Goal: Task Accomplishment & Management: Use online tool/utility

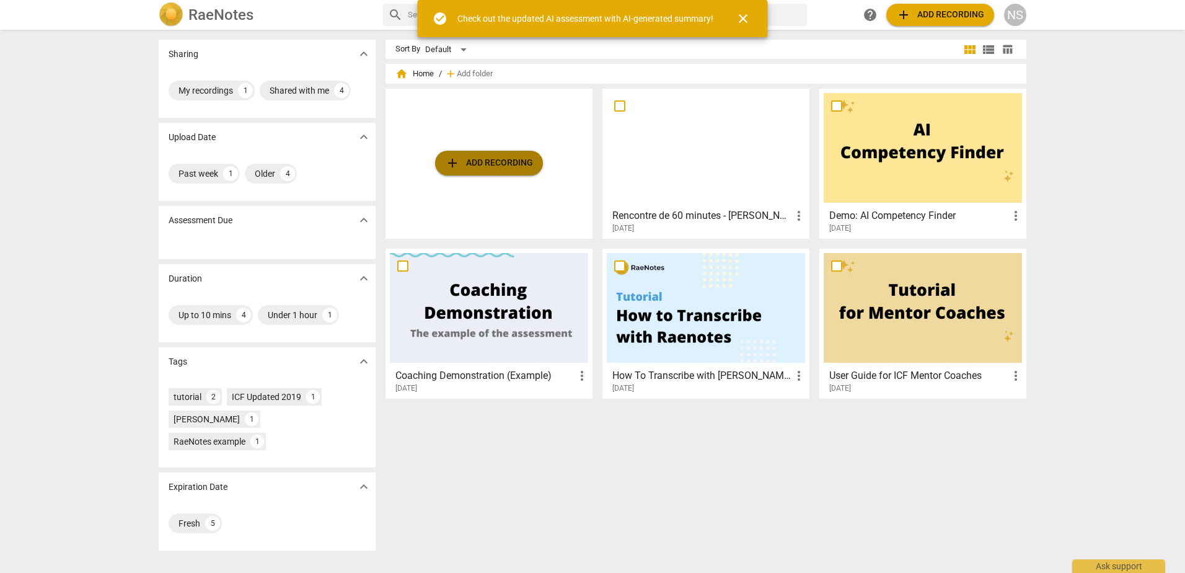
click at [483, 170] on span "add Add recording" at bounding box center [489, 163] width 88 height 15
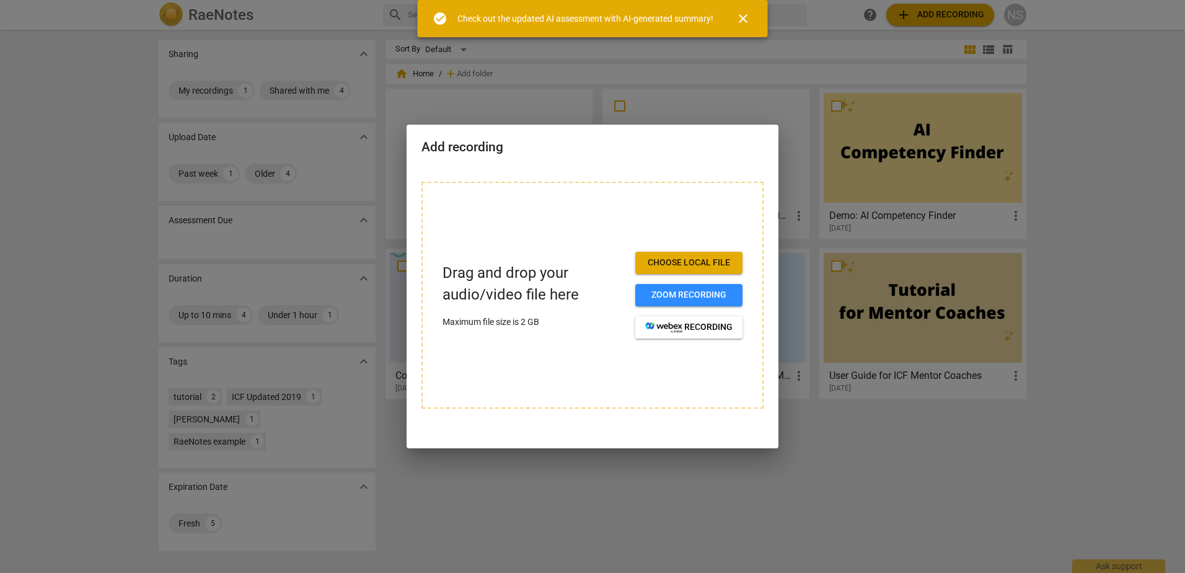
click at [692, 265] on span "Choose local file" at bounding box center [688, 263] width 87 height 12
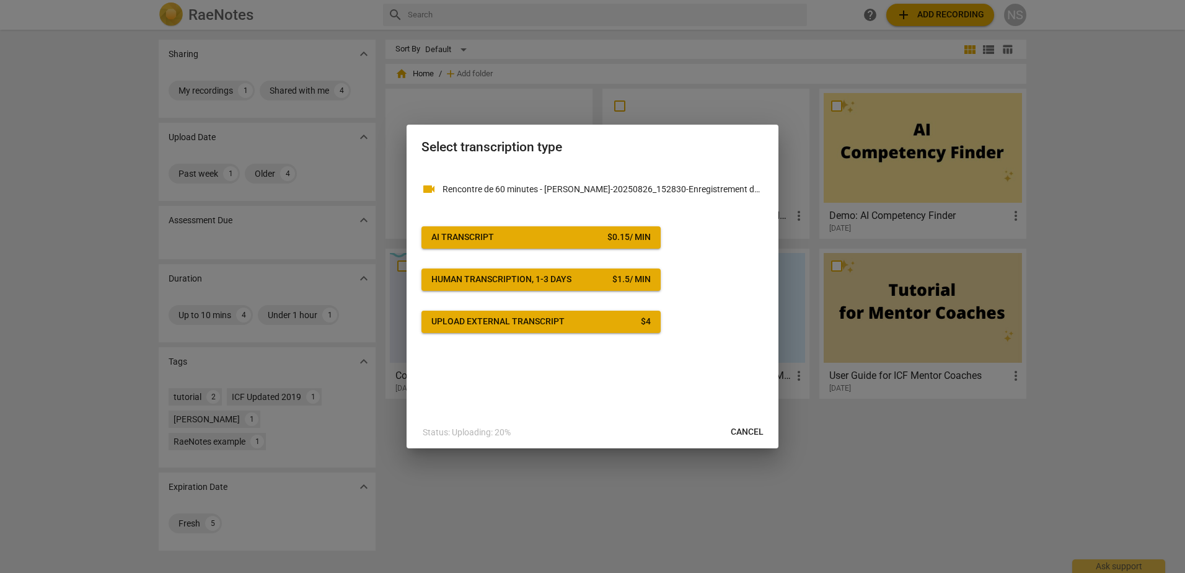
click at [497, 236] on span "AI Transcript $ 0.15 / min" at bounding box center [540, 237] width 219 height 12
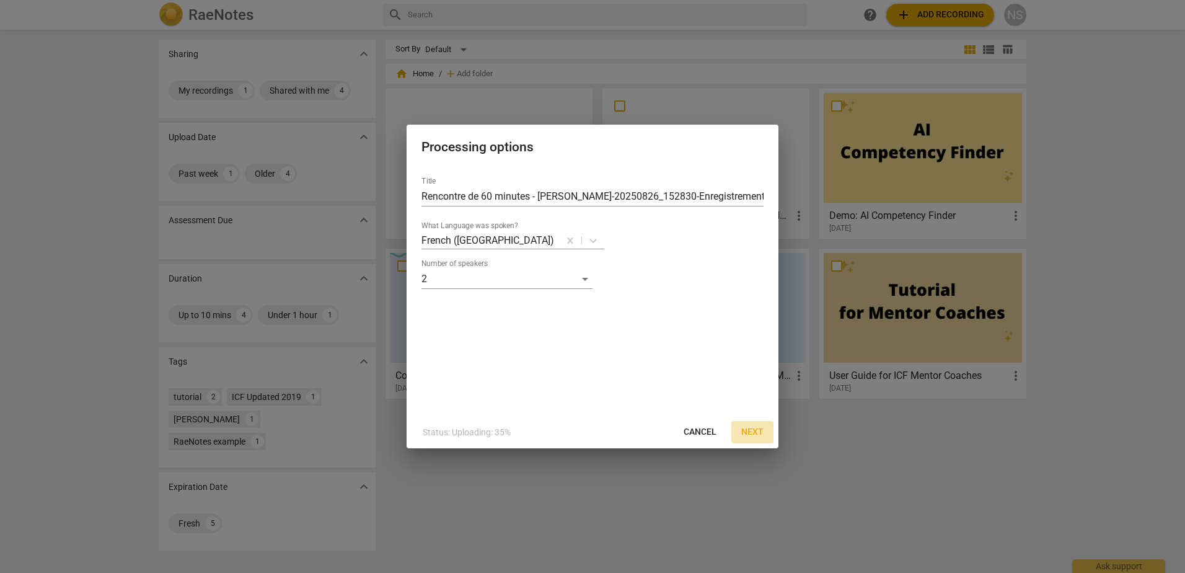
click at [749, 434] on span "Next" at bounding box center [752, 432] width 22 height 12
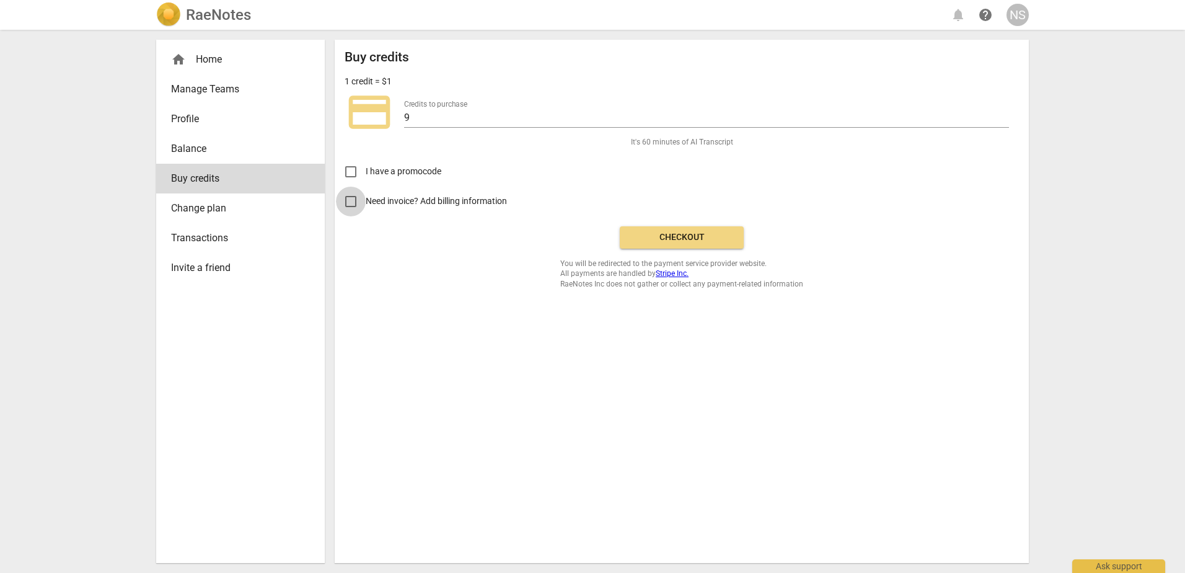
click at [355, 201] on input "Need invoice? Add billing information" at bounding box center [351, 202] width 30 height 30
checkbox input "true"
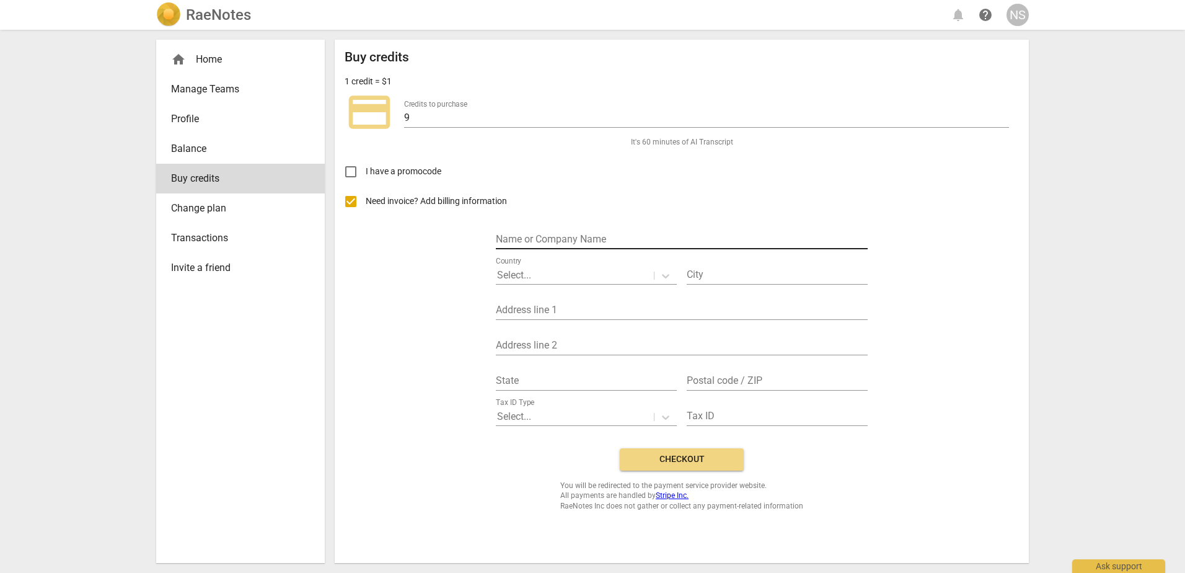
click at [510, 237] on input "text" at bounding box center [682, 240] width 372 height 18
type input "[PERSON_NAME]"
click at [558, 280] on div at bounding box center [575, 275] width 156 height 14
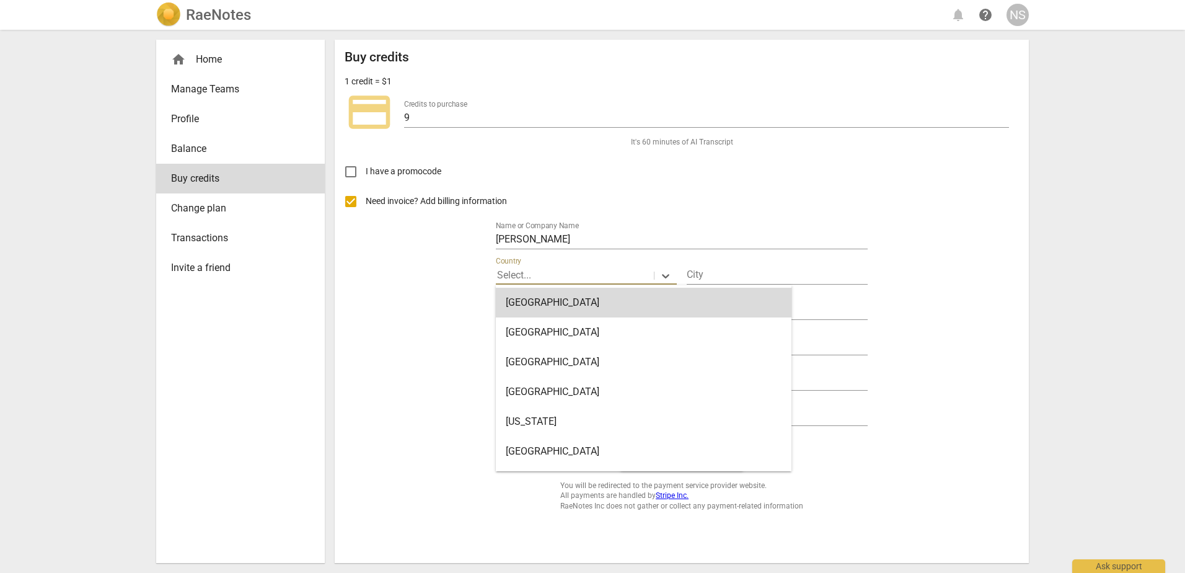
type input "c"
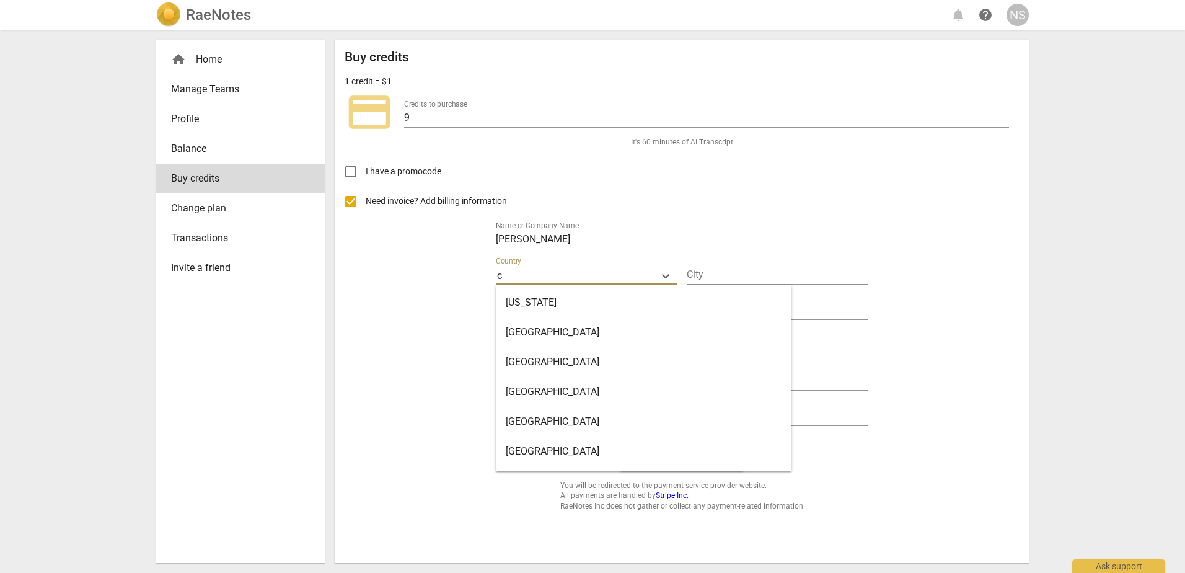
click at [533, 449] on div "[GEOGRAPHIC_DATA]" at bounding box center [644, 451] width 296 height 30
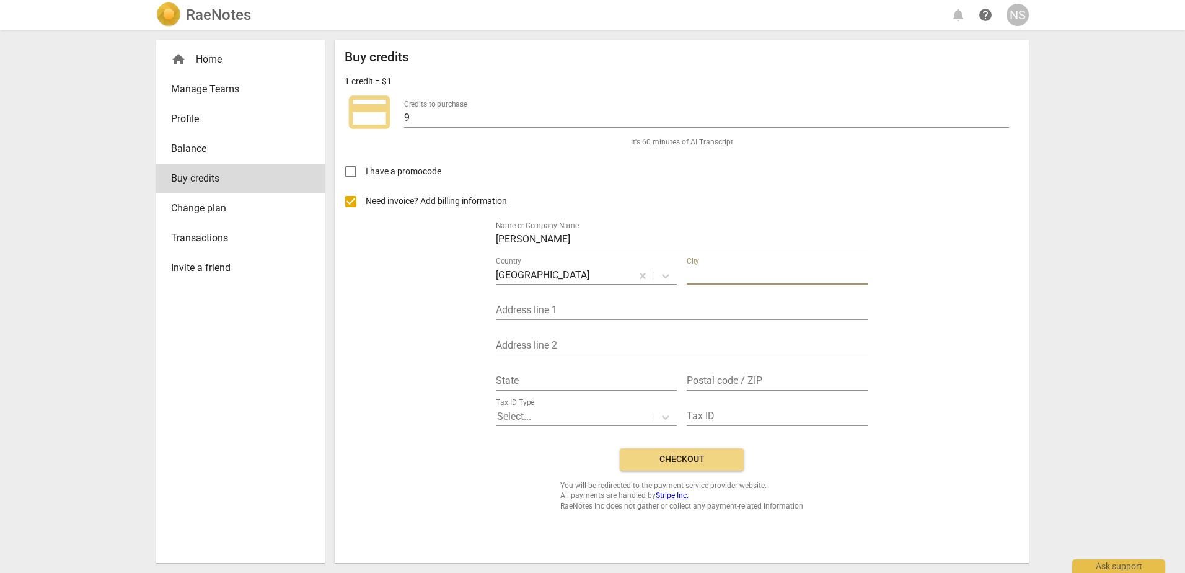
click at [719, 278] on input "text" at bounding box center [777, 275] width 181 height 18
type input "STONEHAM-ET-[GEOGRAPHIC_DATA]"
type input "12 CH DES AUTOURS"
type input "QC"
type input "G3C2M7"
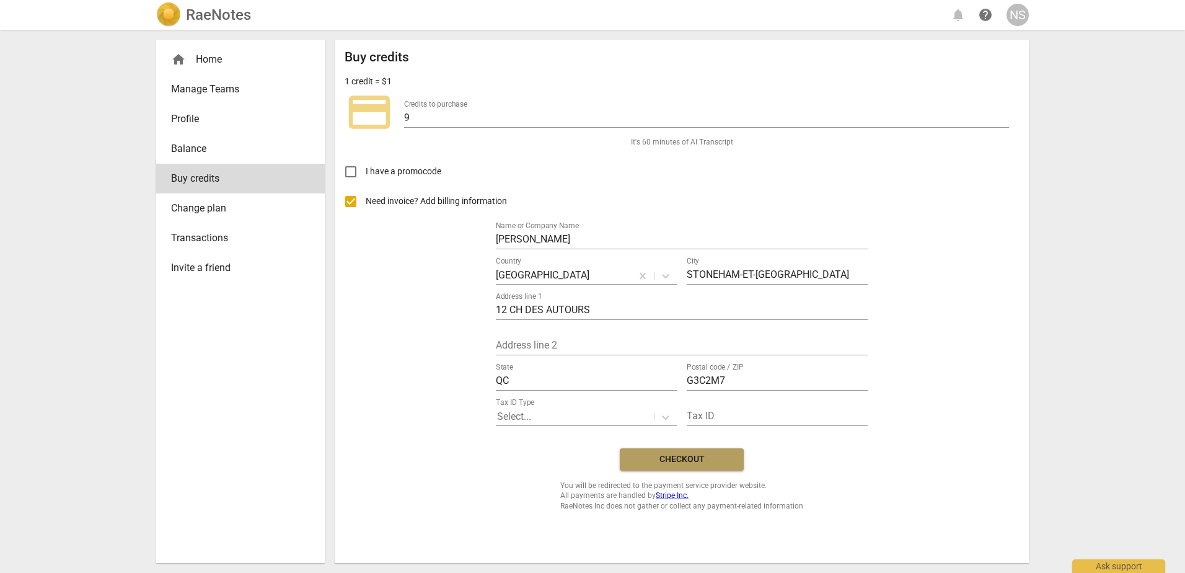
click at [691, 464] on span "Checkout" at bounding box center [682, 459] width 104 height 12
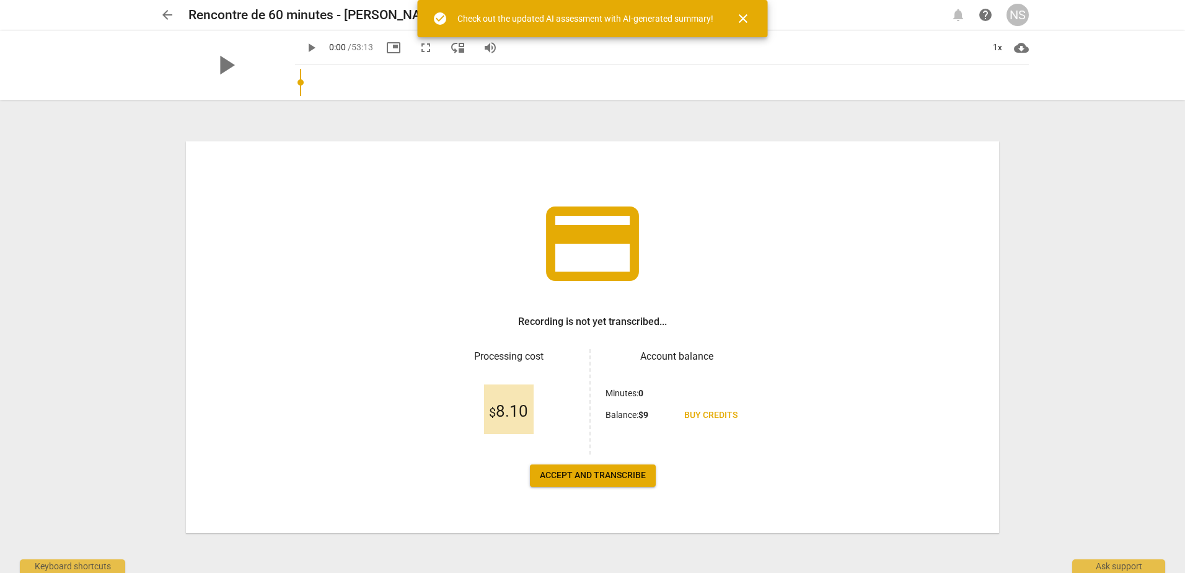
click at [604, 474] on span "Accept and transcribe" at bounding box center [593, 475] width 106 height 12
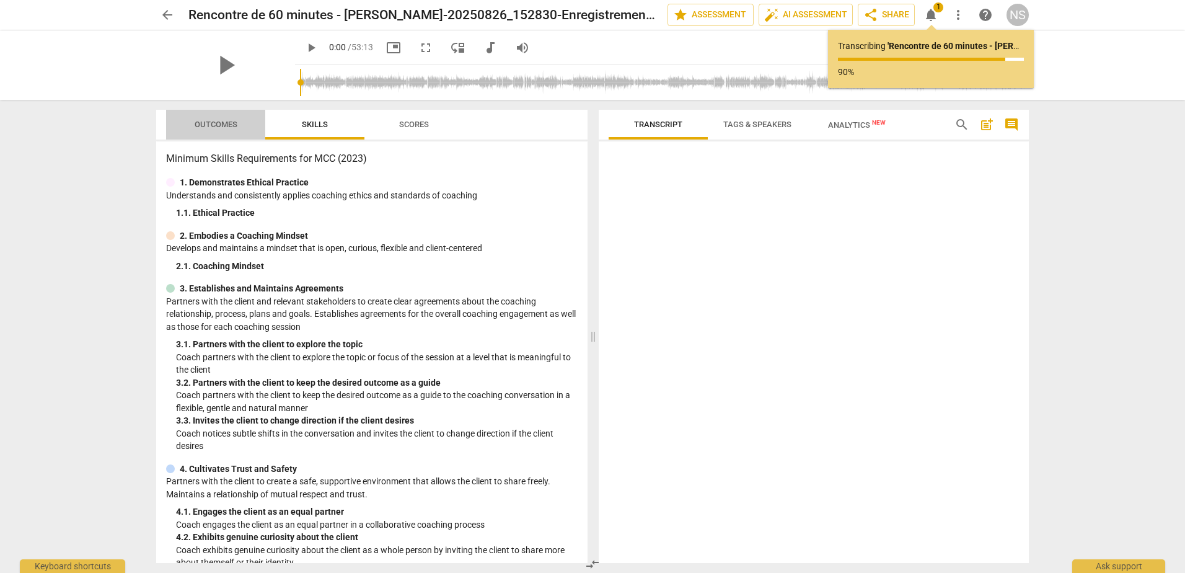
click at [224, 126] on span "Outcomes" at bounding box center [216, 124] width 43 height 9
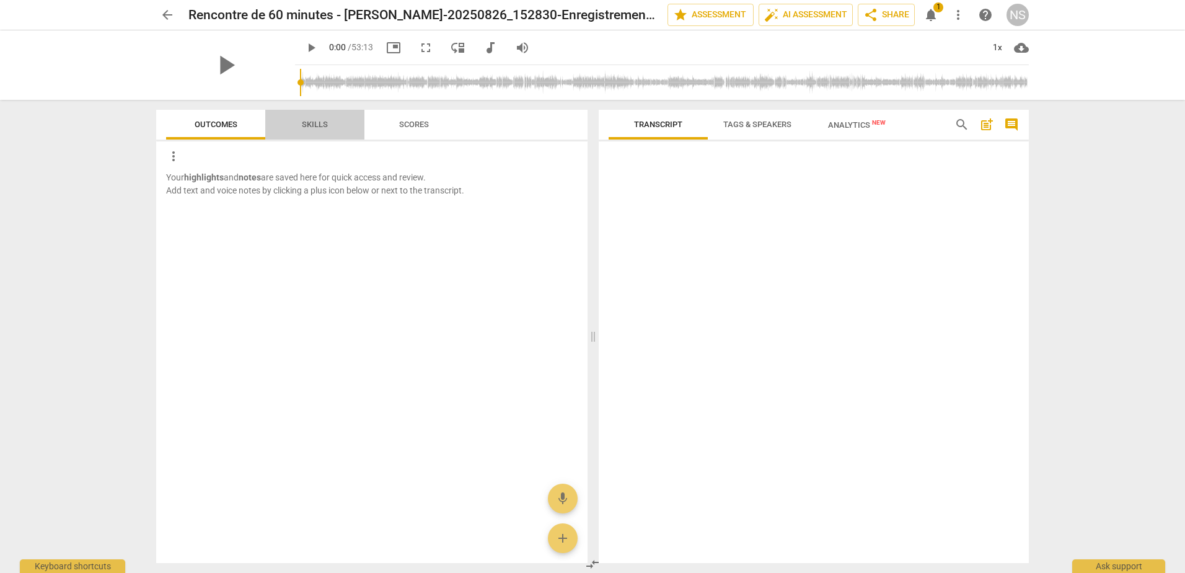
click at [310, 127] on span "Skills" at bounding box center [315, 124] width 26 height 9
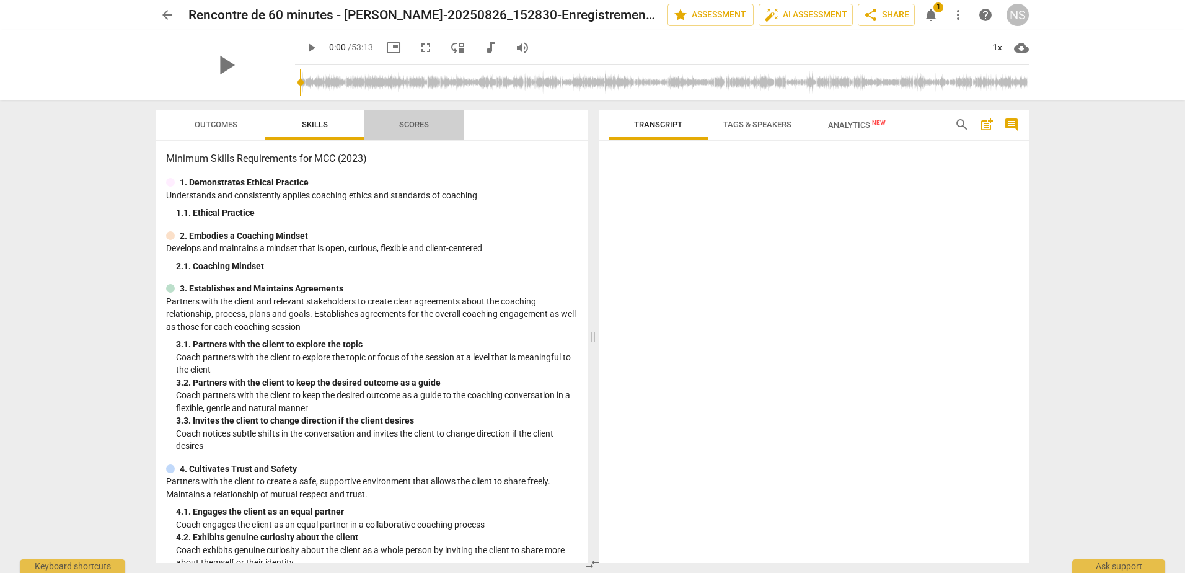
click at [407, 127] on span "Scores" at bounding box center [414, 124] width 30 height 9
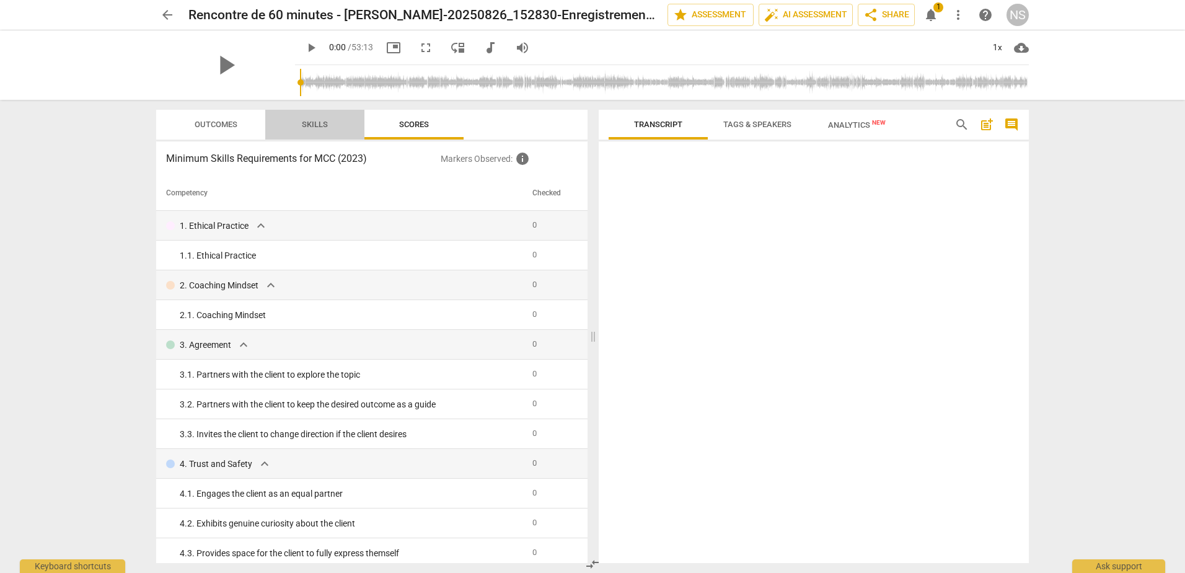
click at [323, 127] on span "Skills" at bounding box center [315, 124] width 26 height 9
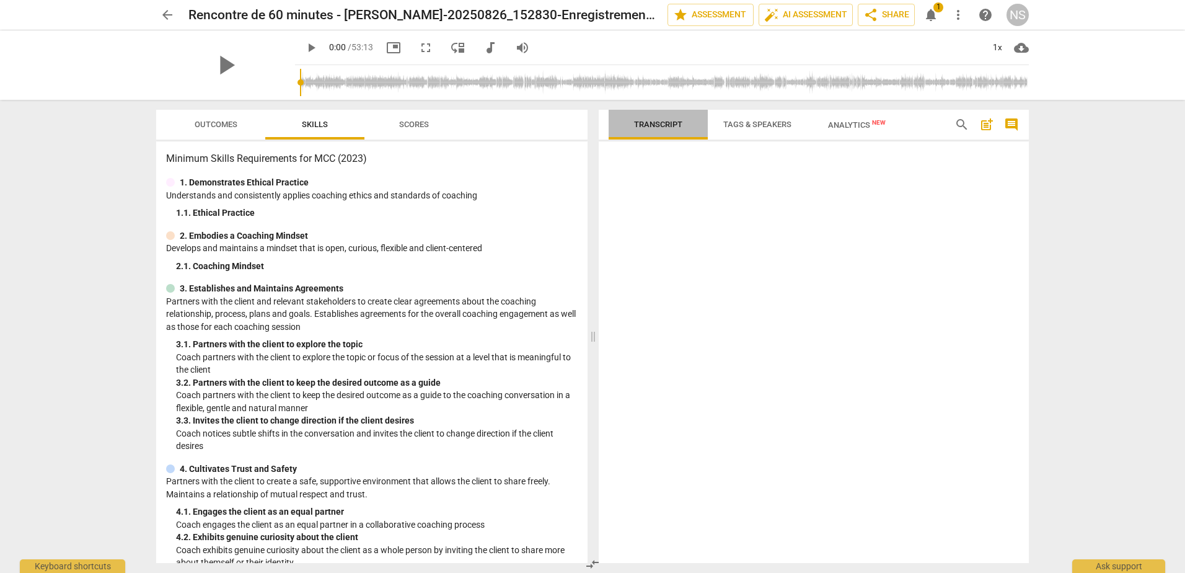
click at [672, 132] on span "Transcript" at bounding box center [658, 125] width 78 height 17
click at [739, 130] on span "Tags & Speakers" at bounding box center [757, 125] width 98 height 17
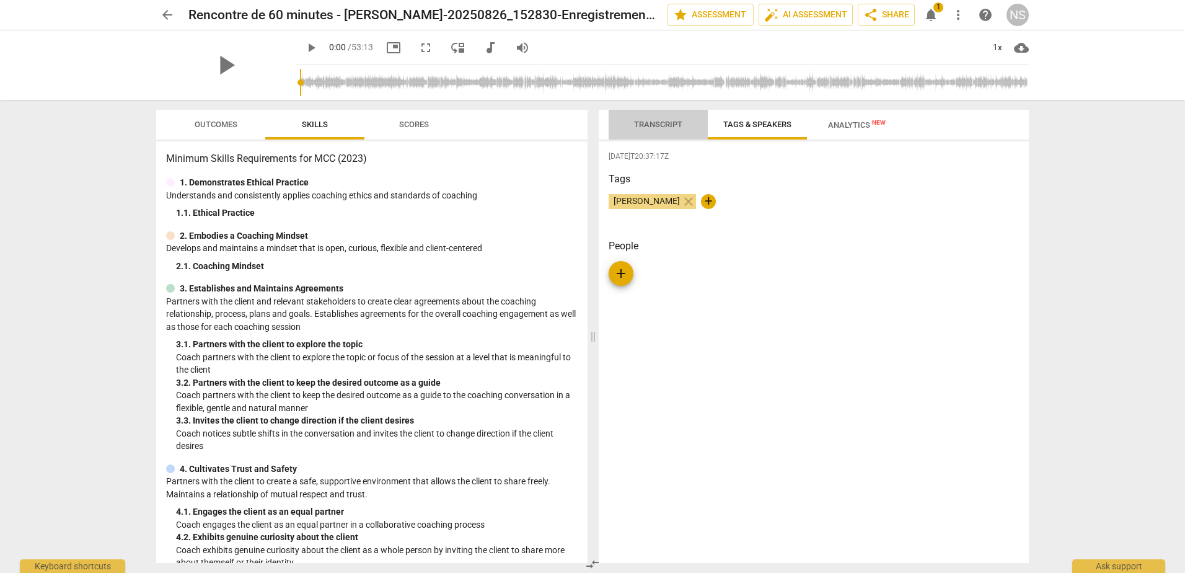
click at [667, 128] on span "Transcript" at bounding box center [658, 124] width 48 height 9
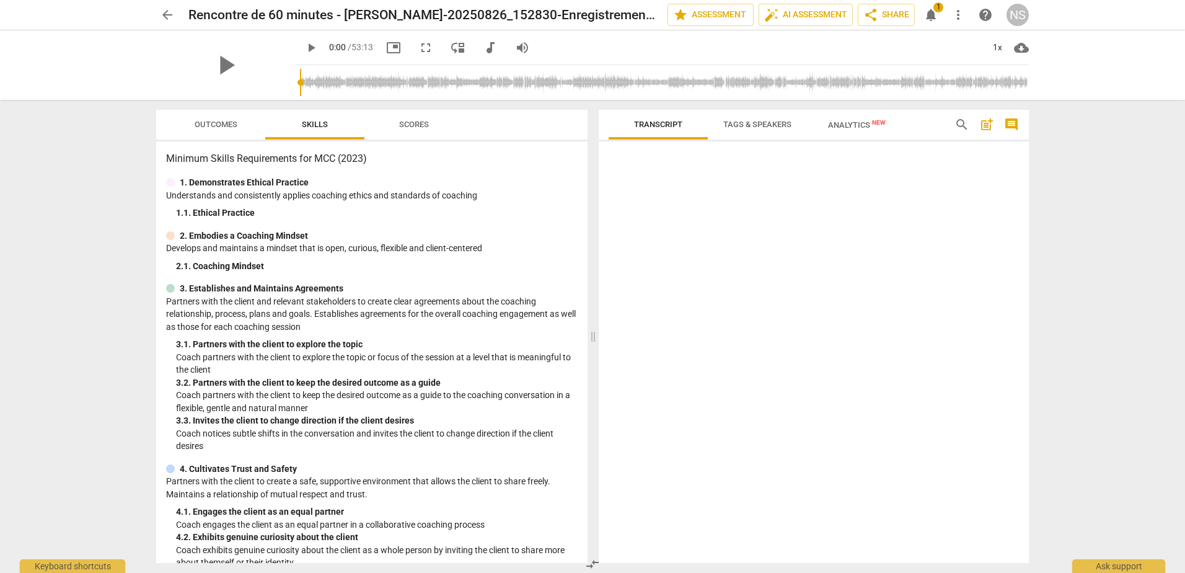
click at [866, 125] on span "Analytics New" at bounding box center [857, 124] width 58 height 9
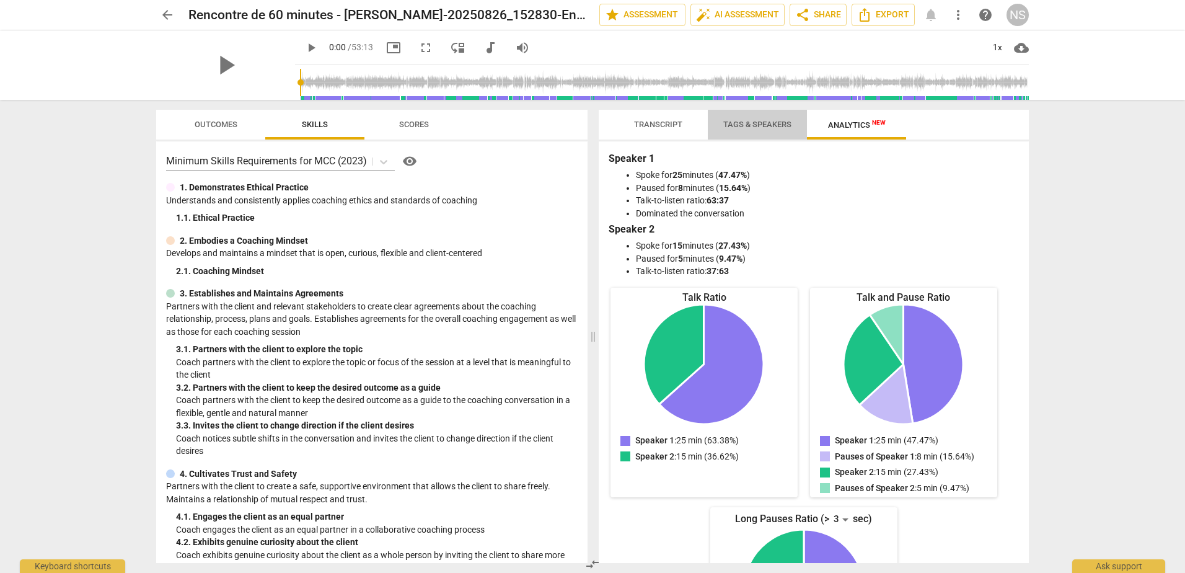
click at [741, 125] on span "Tags & Speakers" at bounding box center [757, 124] width 68 height 9
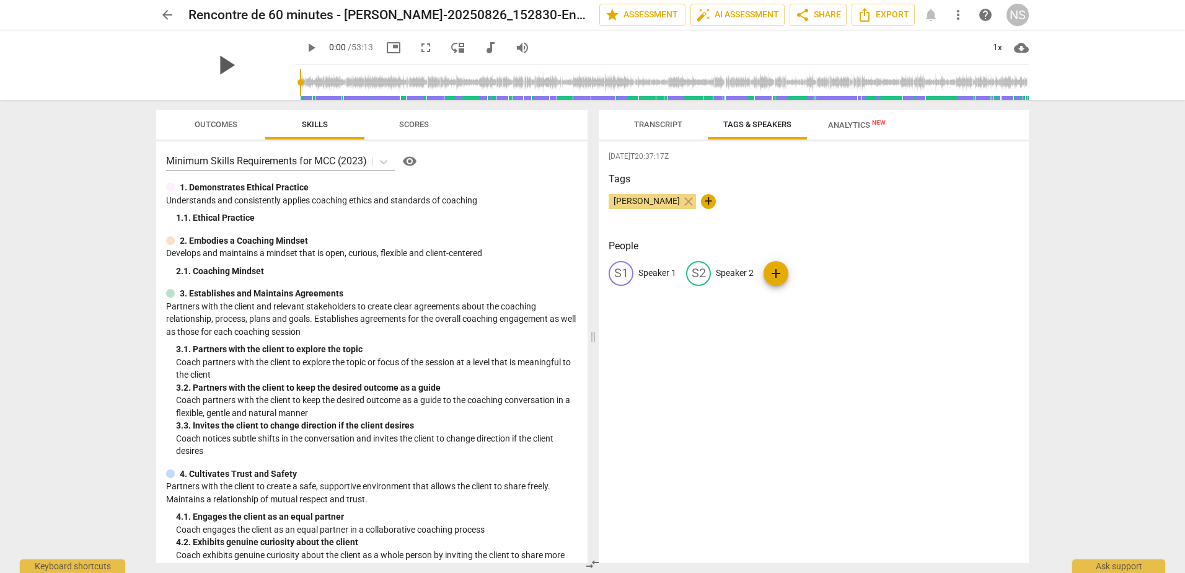
click at [212, 72] on span "play_arrow" at bounding box center [225, 65] width 32 height 32
click at [650, 126] on span "Transcript" at bounding box center [658, 124] width 48 height 9
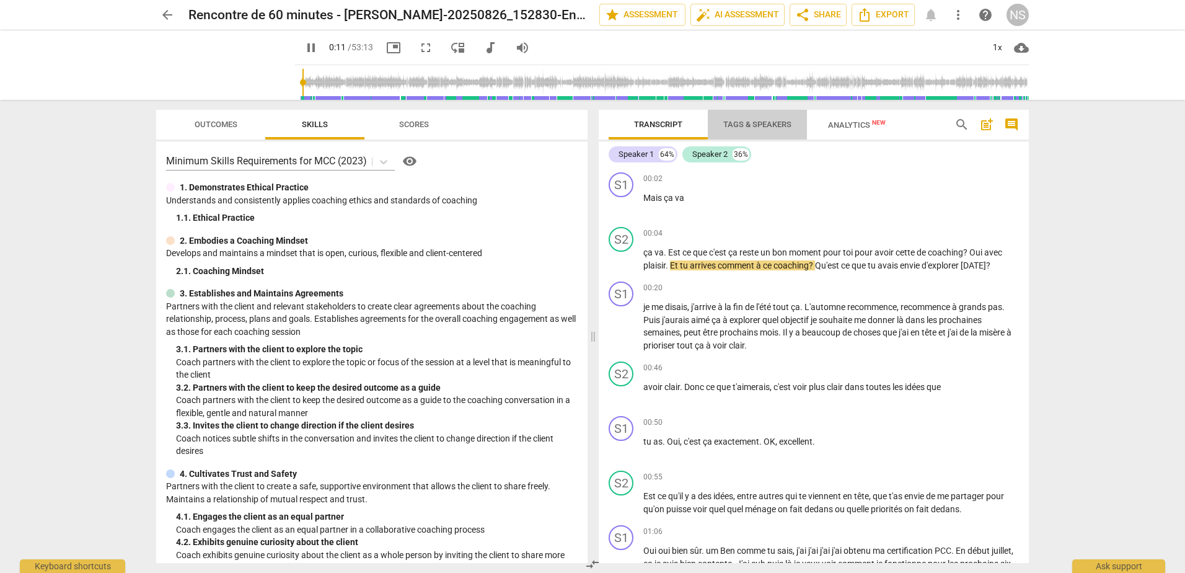
click at [732, 125] on span "Tags & Speakers" at bounding box center [757, 124] width 68 height 9
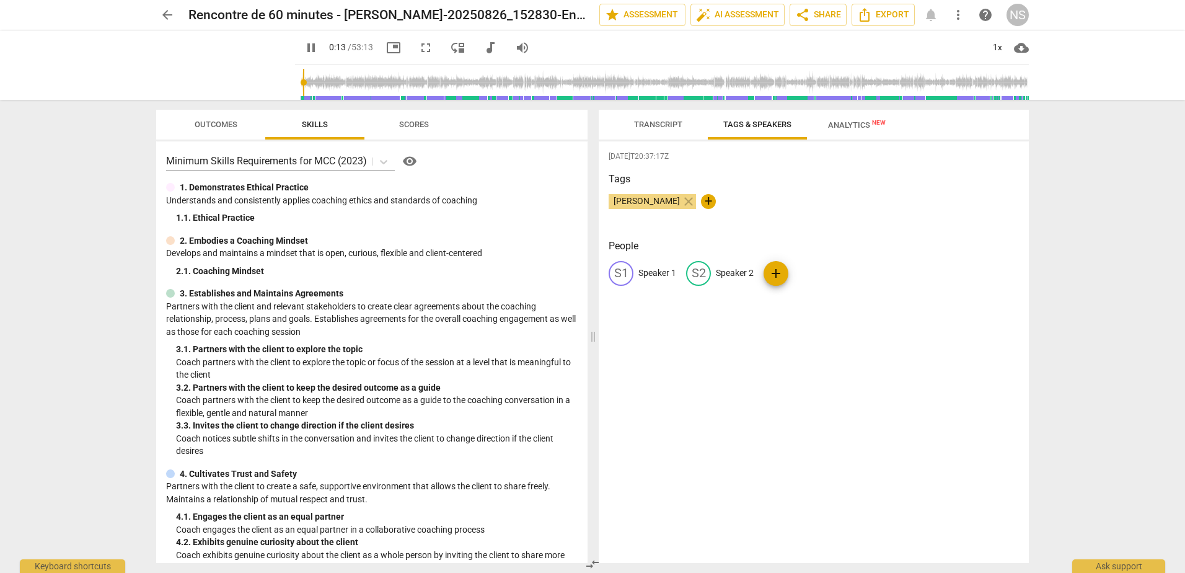
click at [773, 275] on span "add" at bounding box center [775, 273] width 15 height 15
click at [893, 274] on span "delete" at bounding box center [898, 272] width 13 height 13
click at [700, 274] on span "edit" at bounding box center [698, 273] width 15 height 15
type input "24"
type input "N"
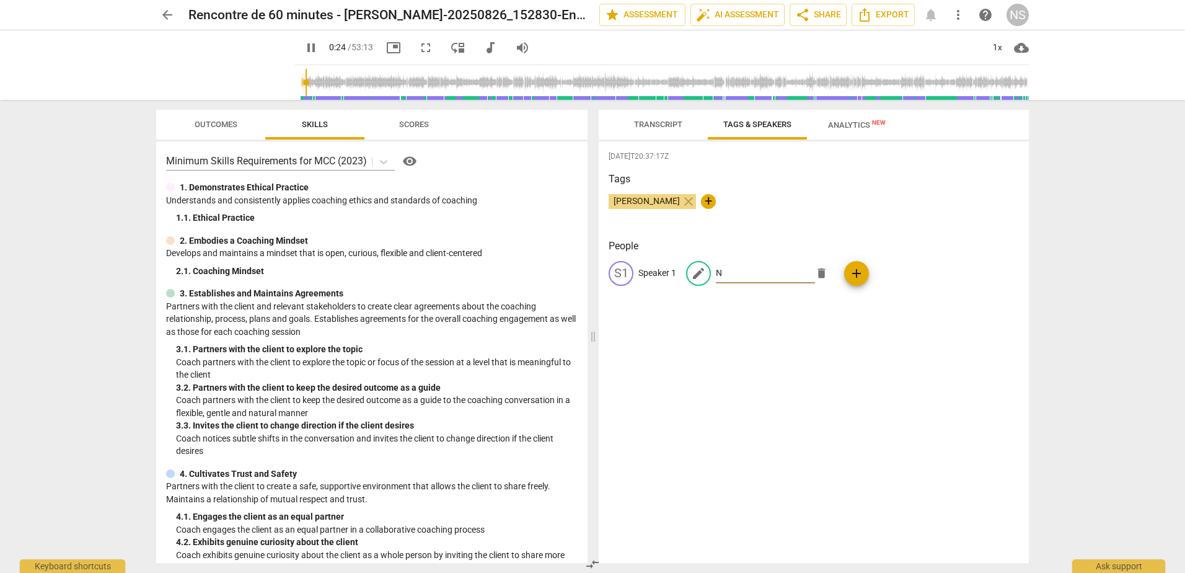
type input "24"
type input "Nat"
type input "25"
type input "Nath"
type input "25"
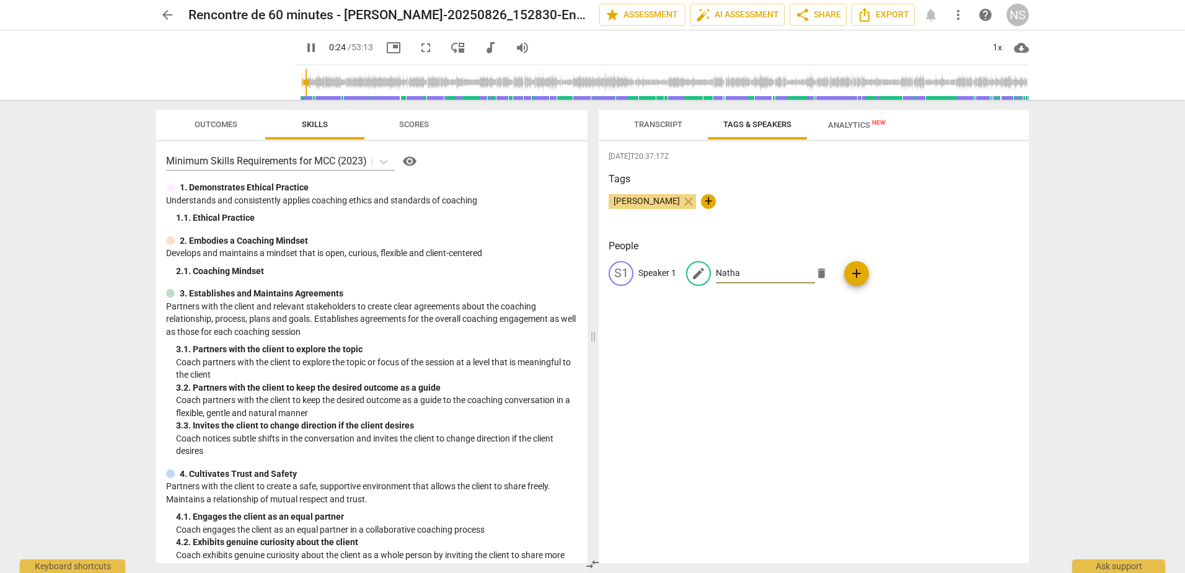
type input "Nathal"
type input "25"
type input "Nathali"
type input "25"
type input "[PERSON_NAME]"
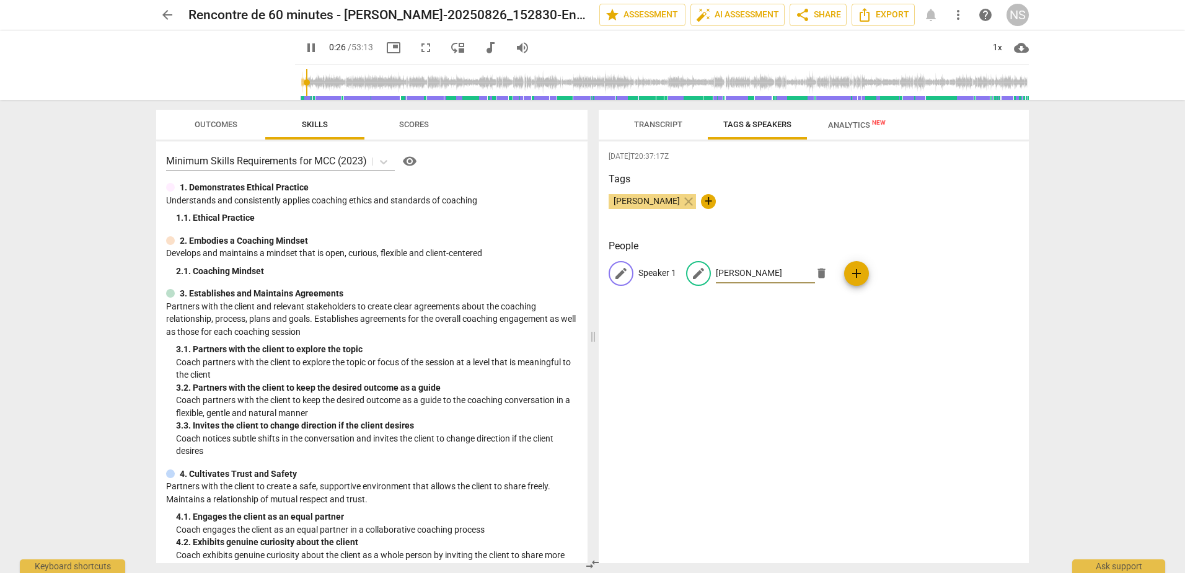
type input "27"
type input "[PERSON_NAME]"
click at [616, 278] on span "edit" at bounding box center [621, 273] width 15 height 15
type input "29"
type input "M"
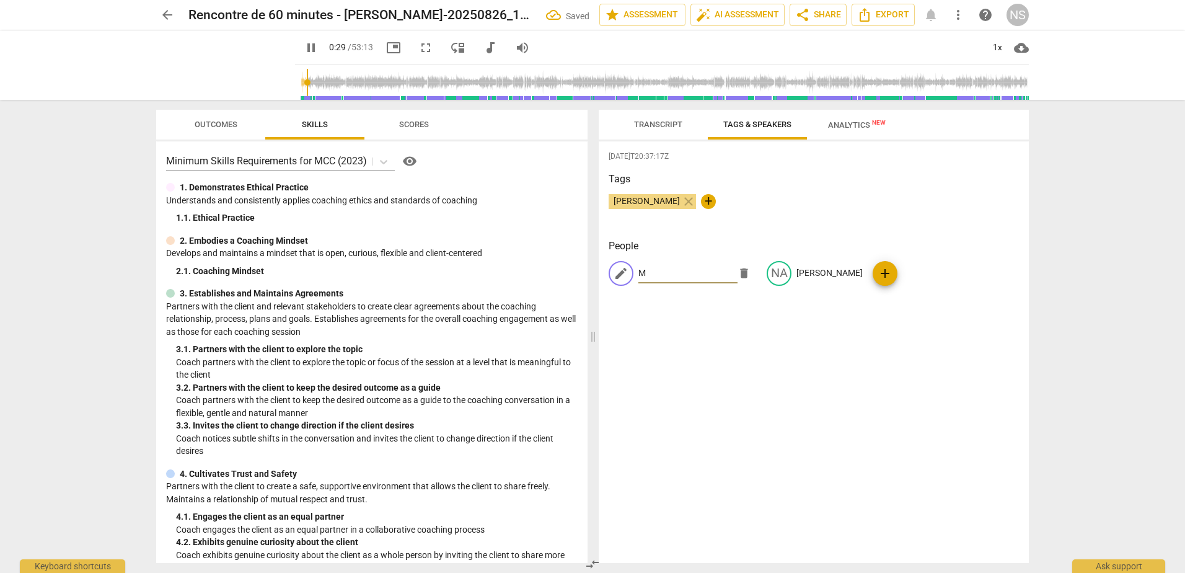
type input "30"
type input "Ma"
type input "30"
type input "Mar"
type input "30"
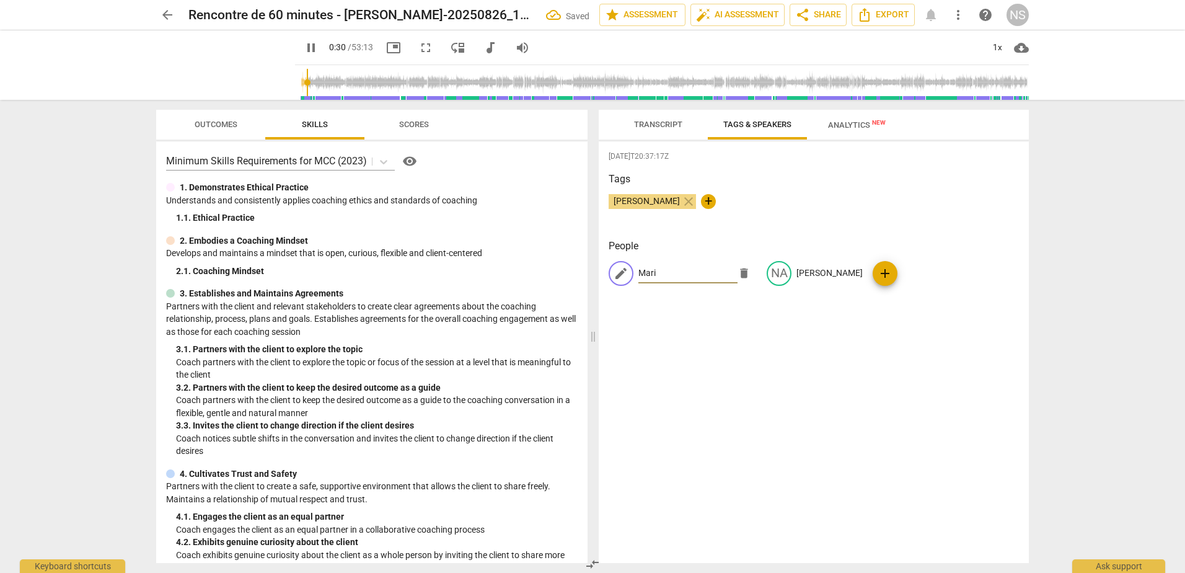
type input "Marie"
type input "30"
type input "Marie-"
type input "31"
type input "Marie-C"
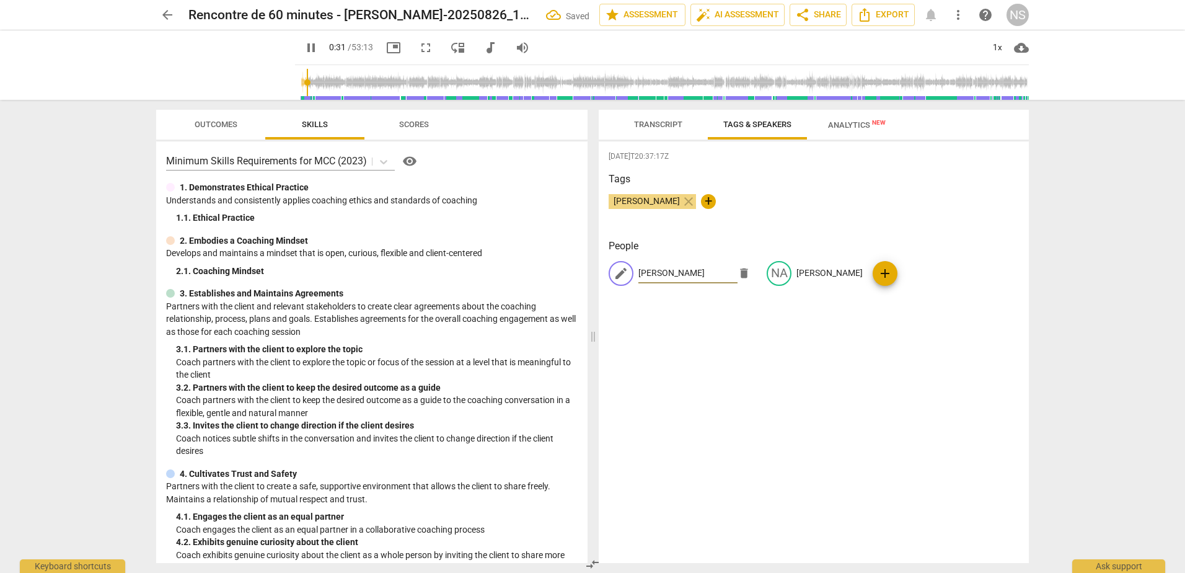
type input "31"
type input "Marie-Cla"
type input "32"
type input "Marie-Clau"
type input "32"
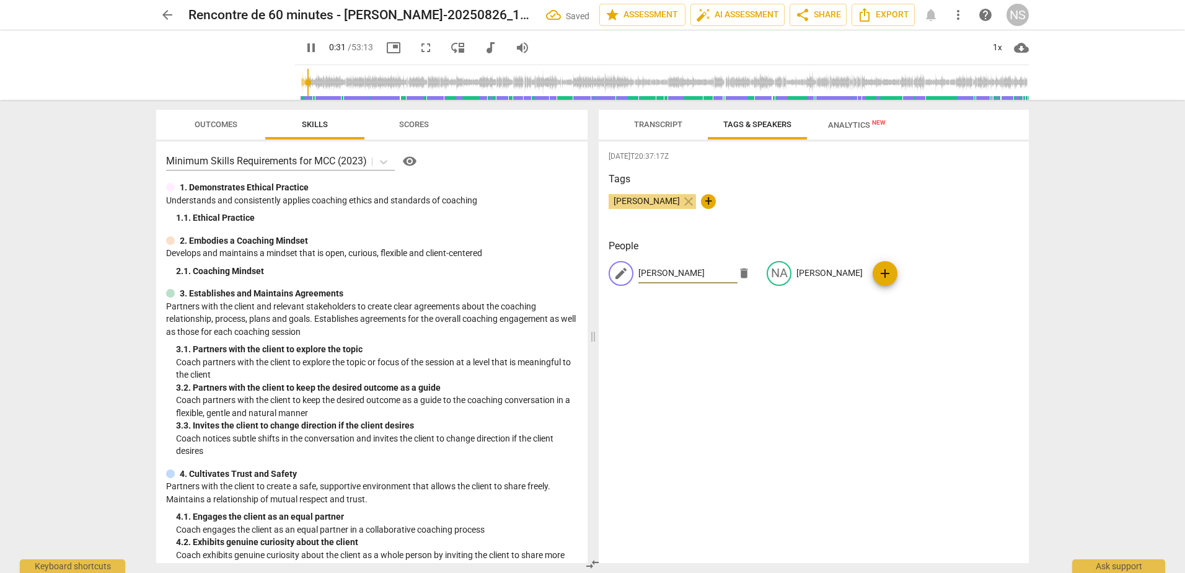
type input "Marie-Claude"
type input "35"
type input "Marie-Claude"
click at [653, 344] on div "2025-08-26T20:37:17Z Tags Nathalie Sibéril close + People edit Marie-Claude del…" at bounding box center [814, 351] width 430 height 421
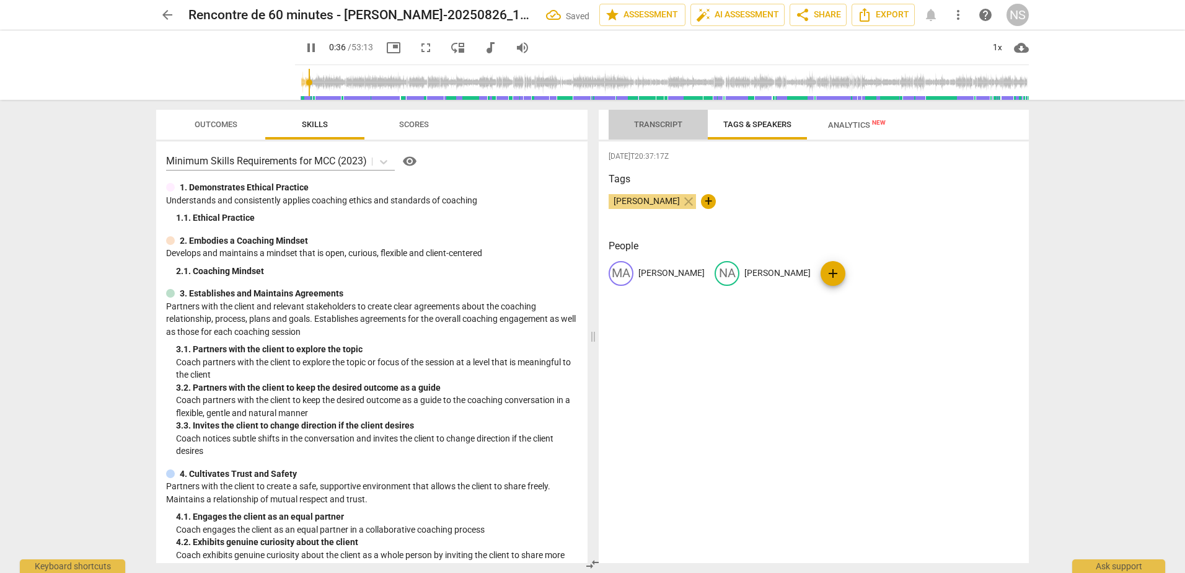
click at [661, 127] on span "Transcript" at bounding box center [658, 124] width 48 height 9
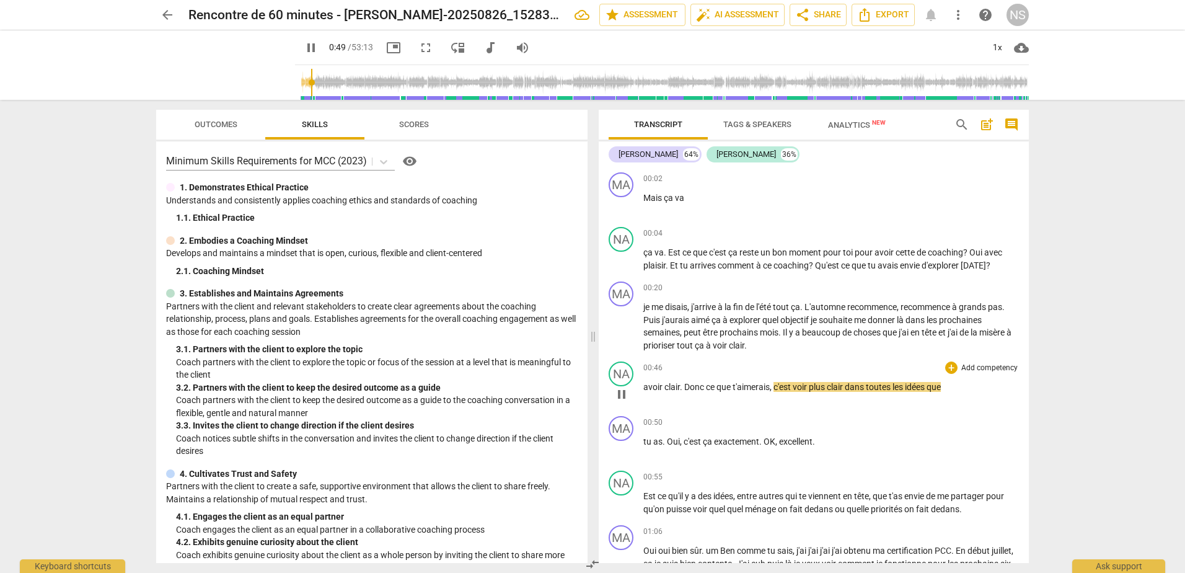
click at [655, 385] on span "avoir" at bounding box center [653, 387] width 21 height 10
click at [304, 53] on span "pause" at bounding box center [311, 47] width 15 height 15
click at [649, 387] on span "avoir" at bounding box center [653, 387] width 21 height 10
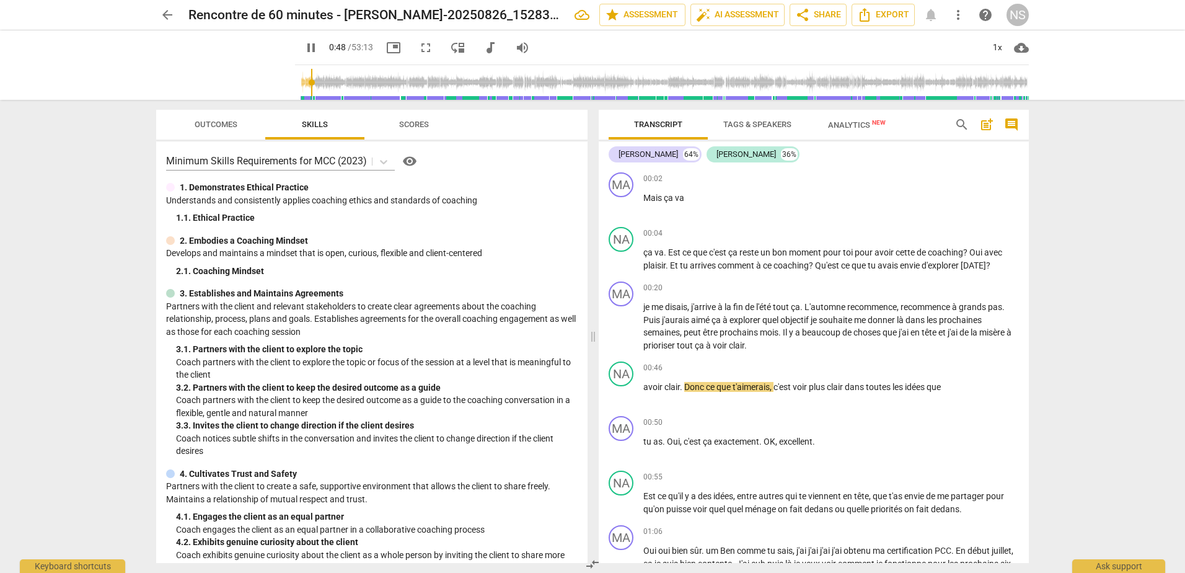
click at [304, 48] on span "pause" at bounding box center [311, 47] width 15 height 15
type input "49"
drag, startPoint x: 649, startPoint y: 384, endPoint x: 669, endPoint y: 403, distance: 27.6
click at [669, 403] on div "00:46 + Add competency keyboard_arrow_right avoir clair . Donc ce que t'aimerai…" at bounding box center [831, 383] width 376 height 45
click at [649, 388] on span "avoir" at bounding box center [653, 387] width 21 height 10
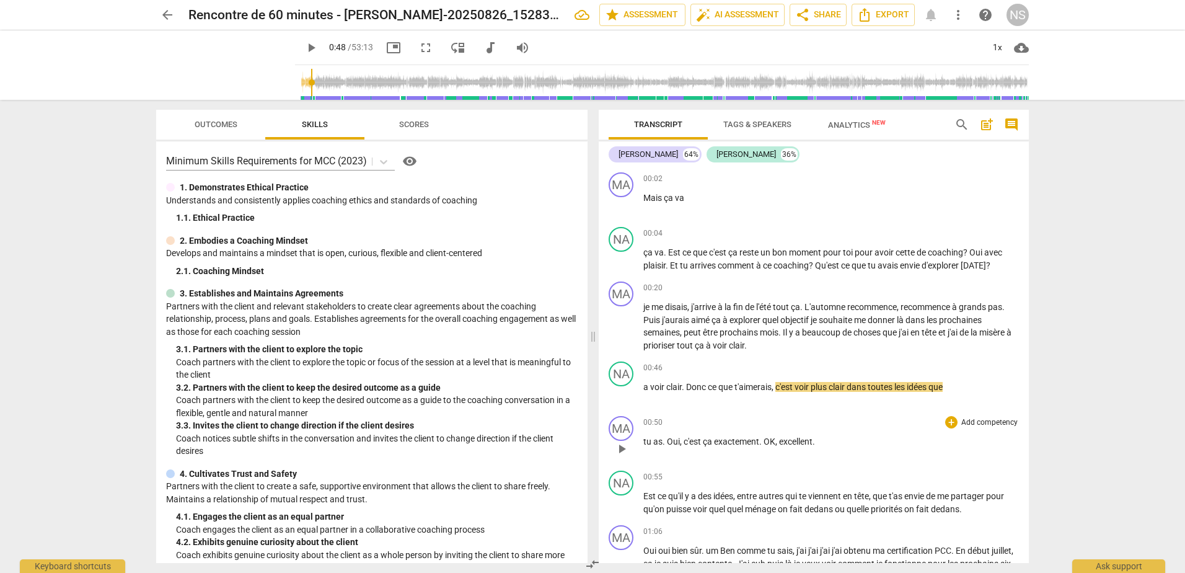
click at [645, 439] on span "tu" at bounding box center [648, 441] width 10 height 10
click at [644, 440] on span "tu" at bounding box center [648, 441] width 10 height 10
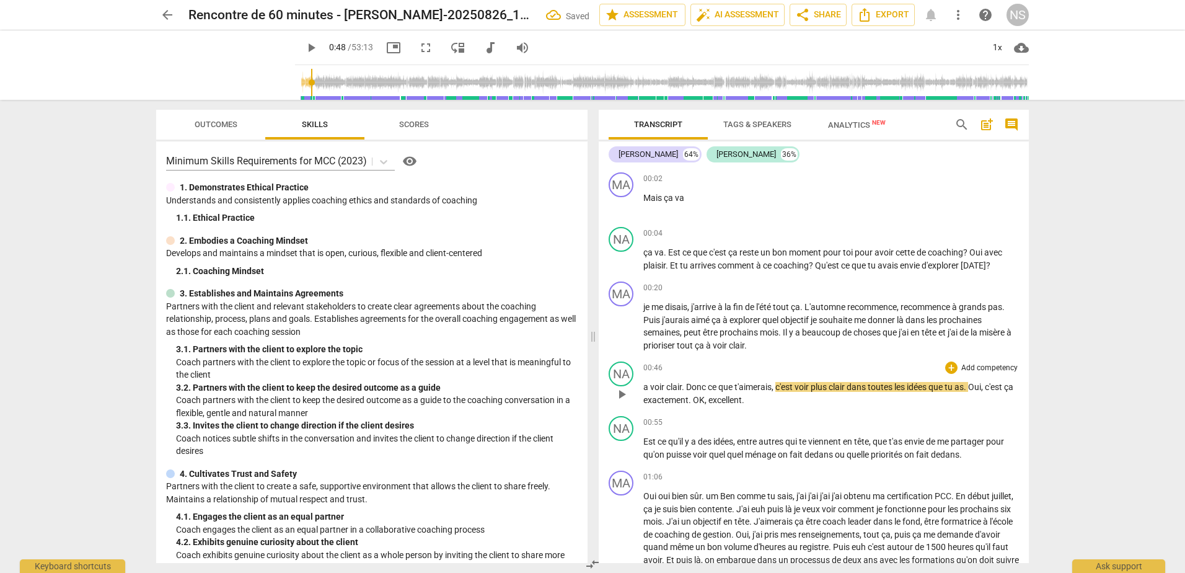
click at [976, 385] on span "Oui" at bounding box center [974, 387] width 13 height 10
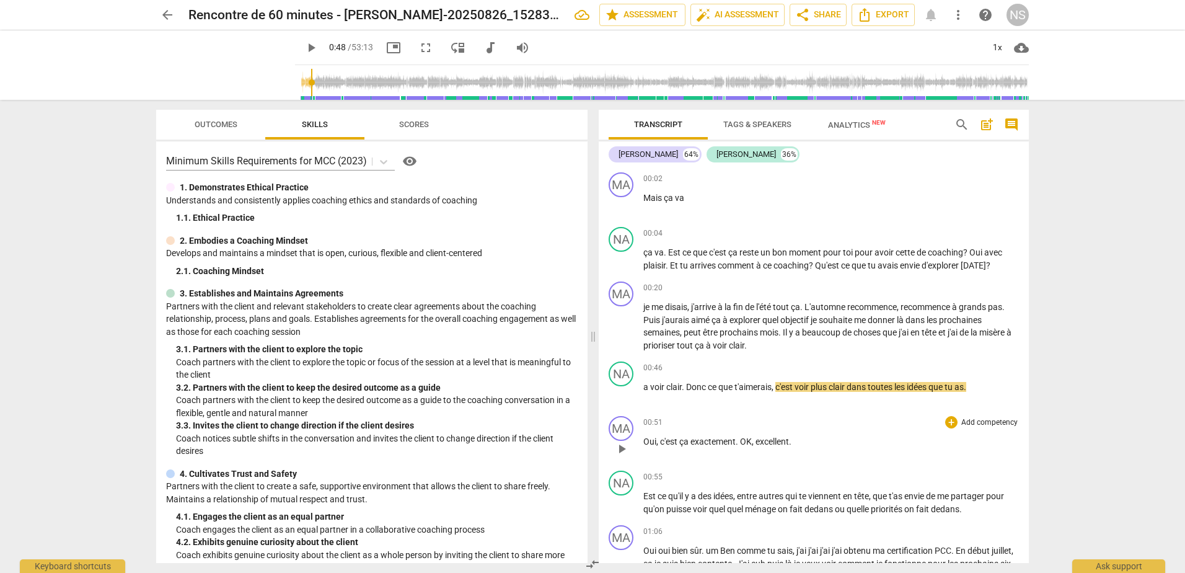
click at [741, 440] on span "OK" at bounding box center [746, 441] width 12 height 10
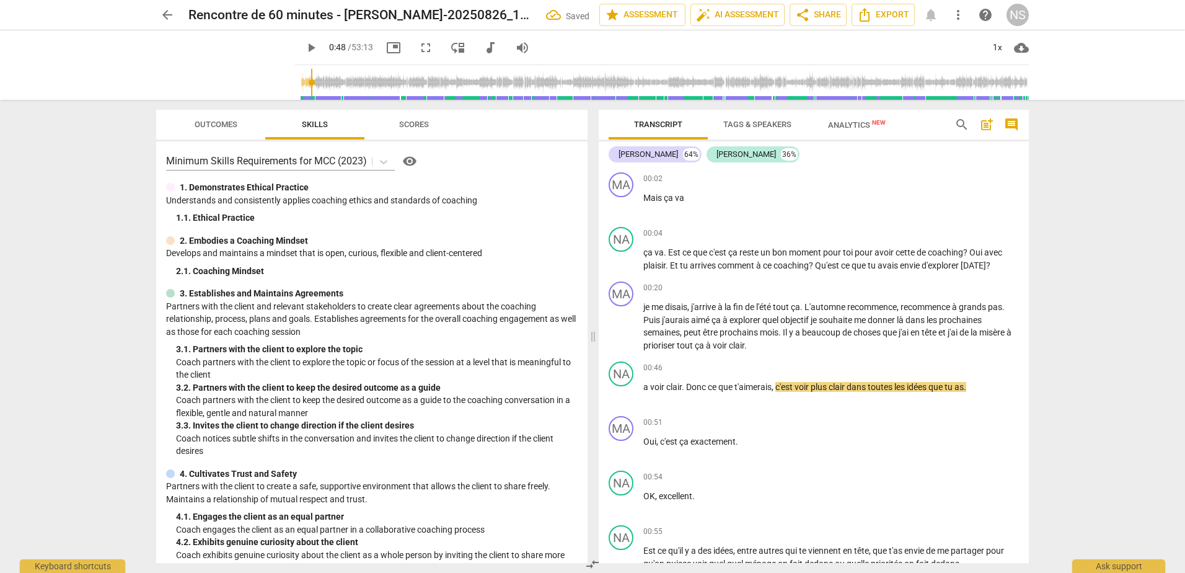
scroll to position [124, 0]
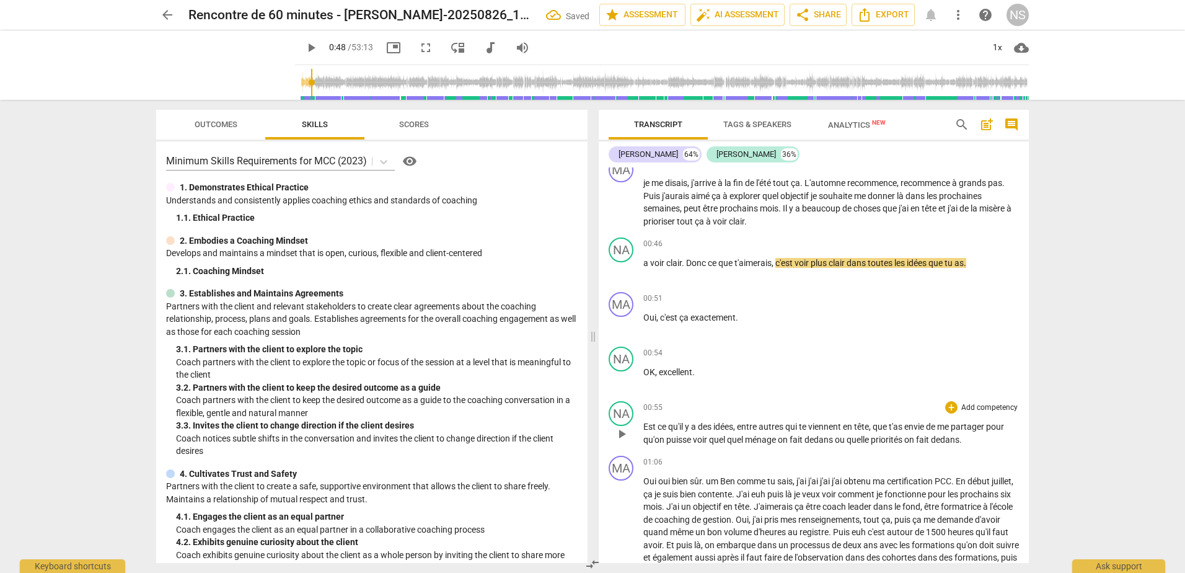
click at [645, 426] on span "Est" at bounding box center [650, 426] width 14 height 10
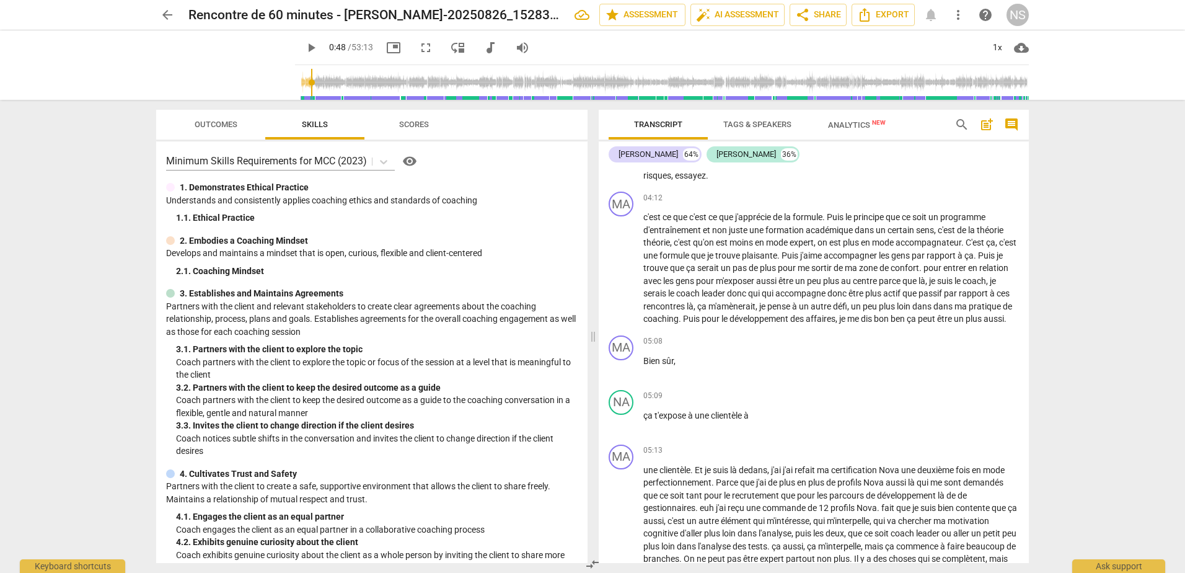
scroll to position [868, 0]
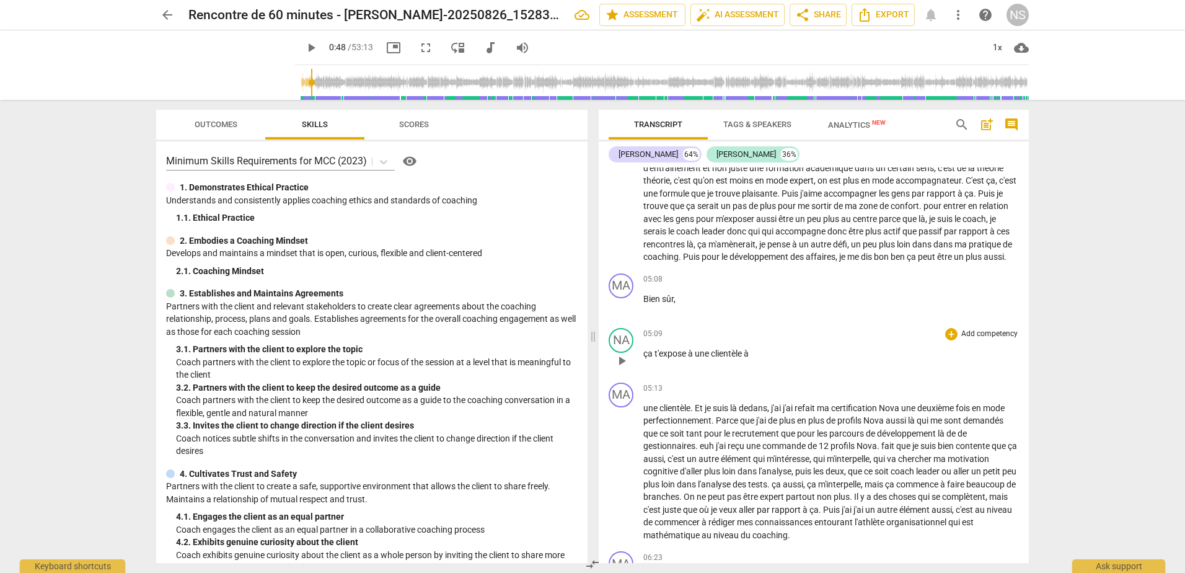
click at [747, 358] on span "à" at bounding box center [746, 353] width 5 height 10
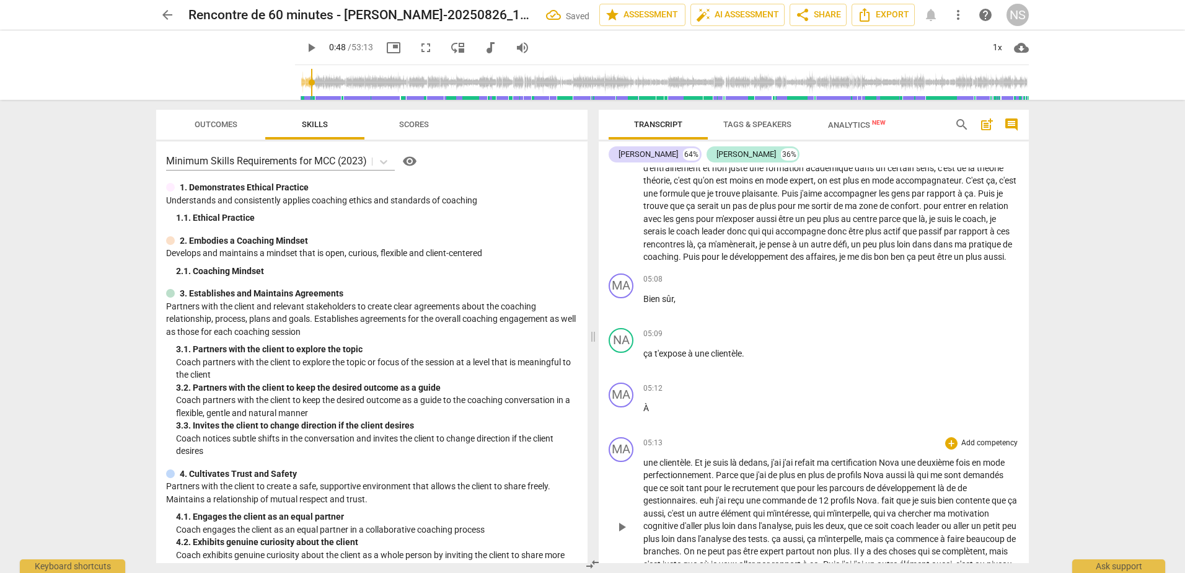
click at [644, 467] on span "une" at bounding box center [651, 462] width 16 height 10
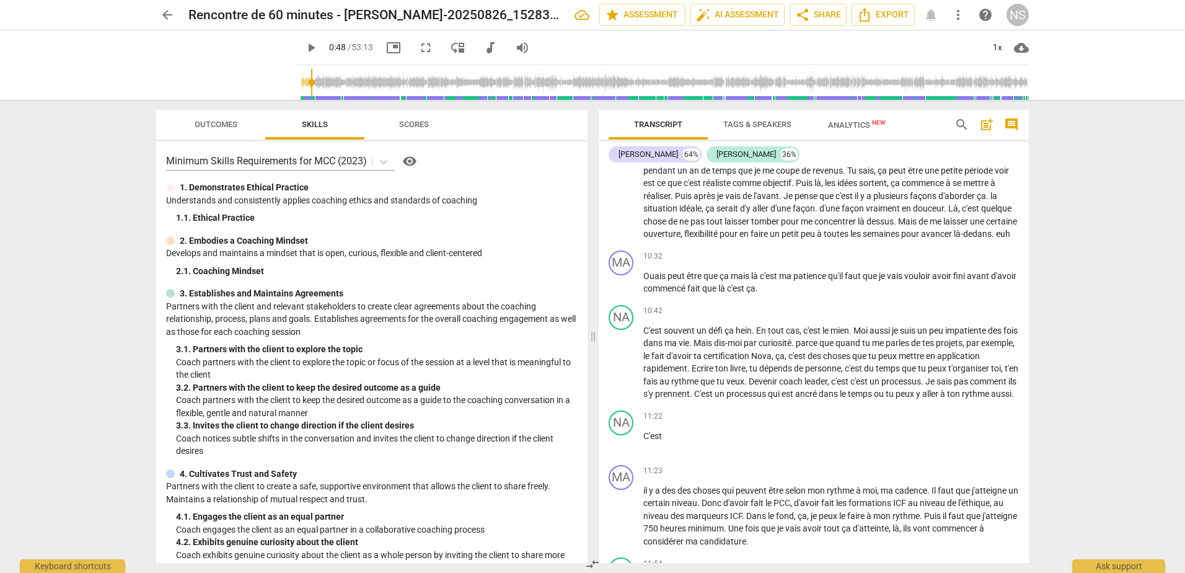
scroll to position [1859, 0]
